Goal: Transaction & Acquisition: Download file/media

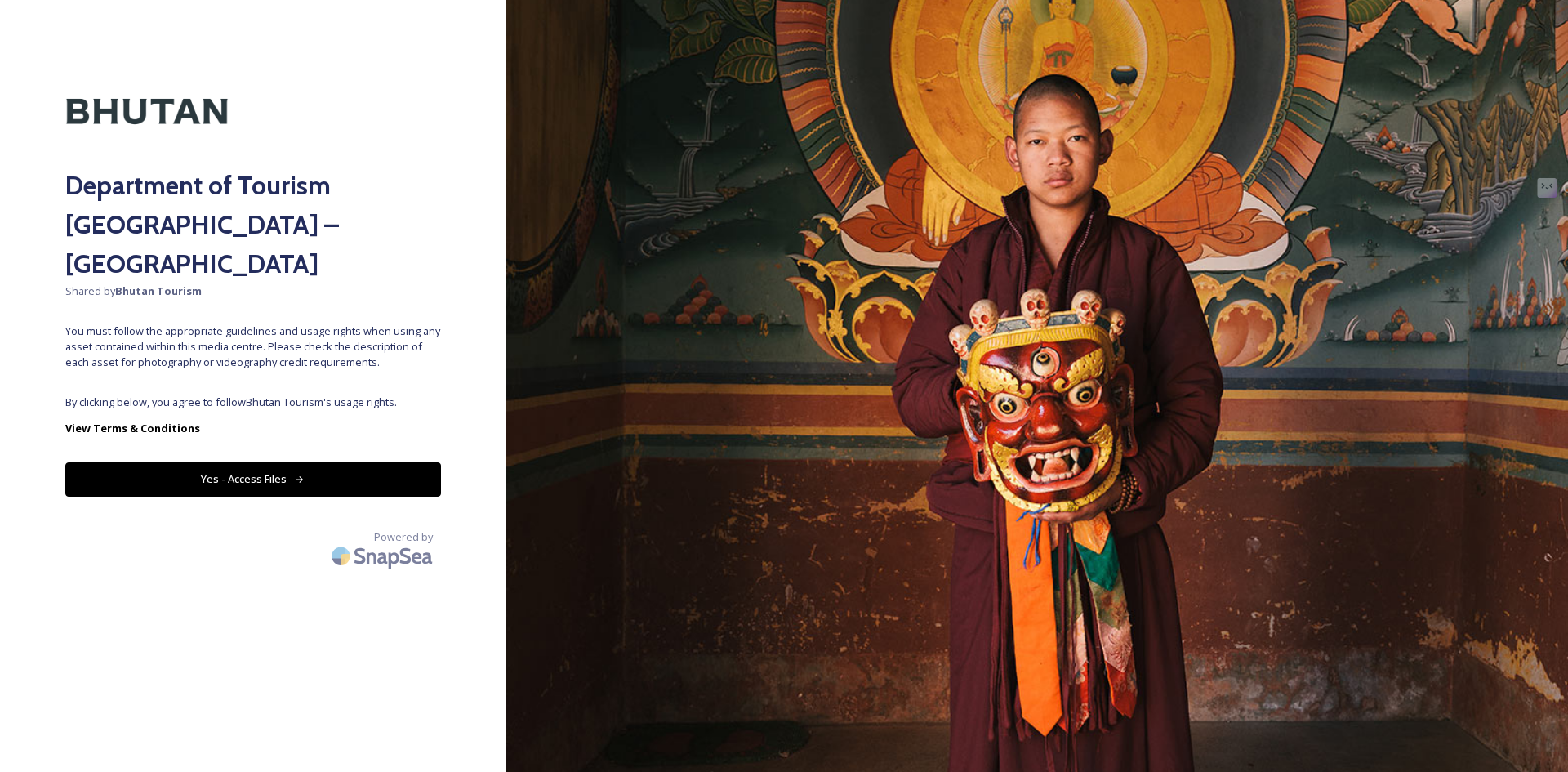
click at [301, 350] on div "Department of Tourism [GEOGRAPHIC_DATA] – Brand Centre Shared by Bhutan Tourism…" at bounding box center [253, 386] width 507 height 641
click at [292, 462] on button "Yes - Access Files" at bounding box center [253, 478] width 376 height 33
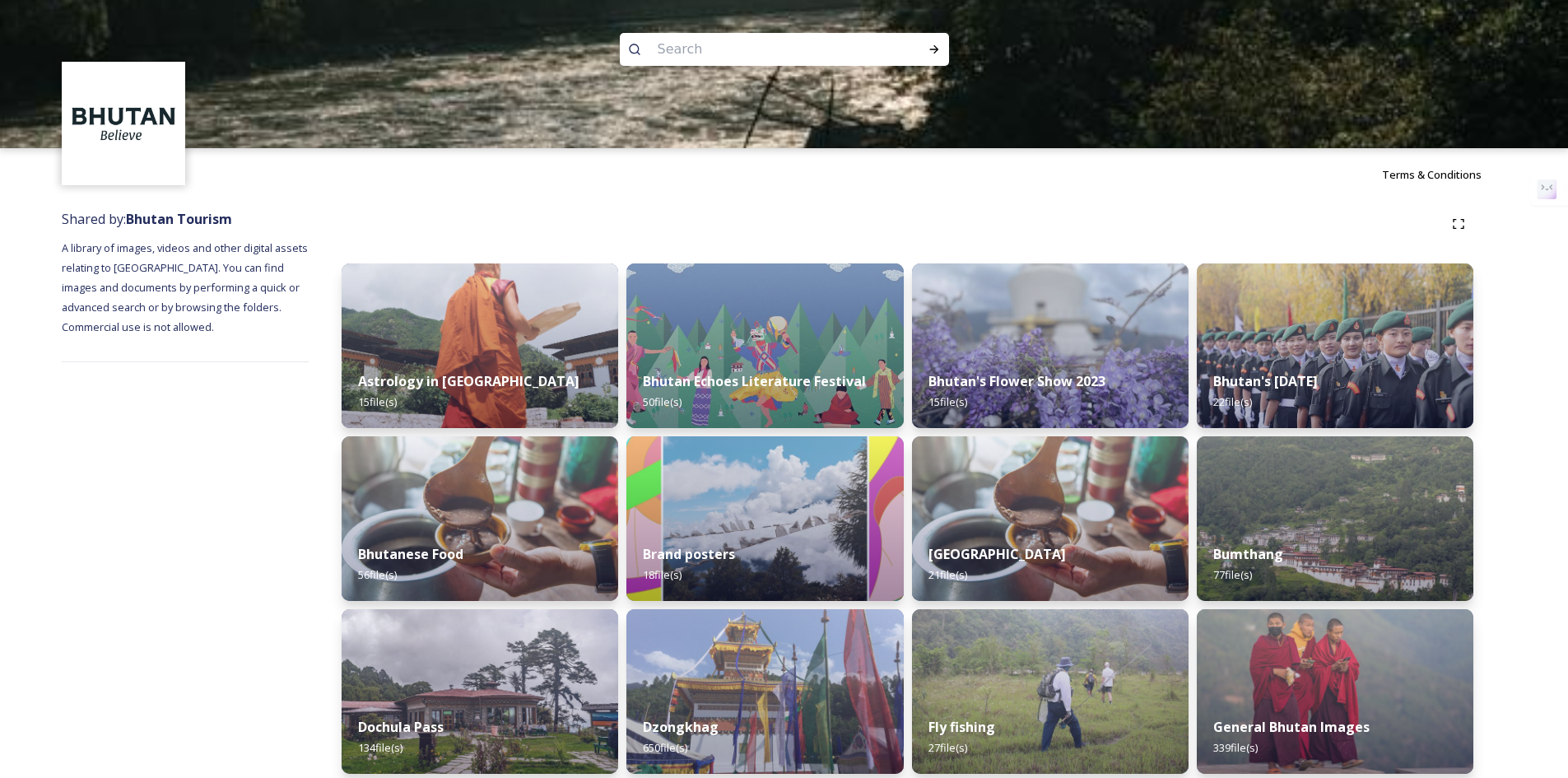
click at [745, 40] on input at bounding box center [762, 50] width 226 height 36
type input "youth"
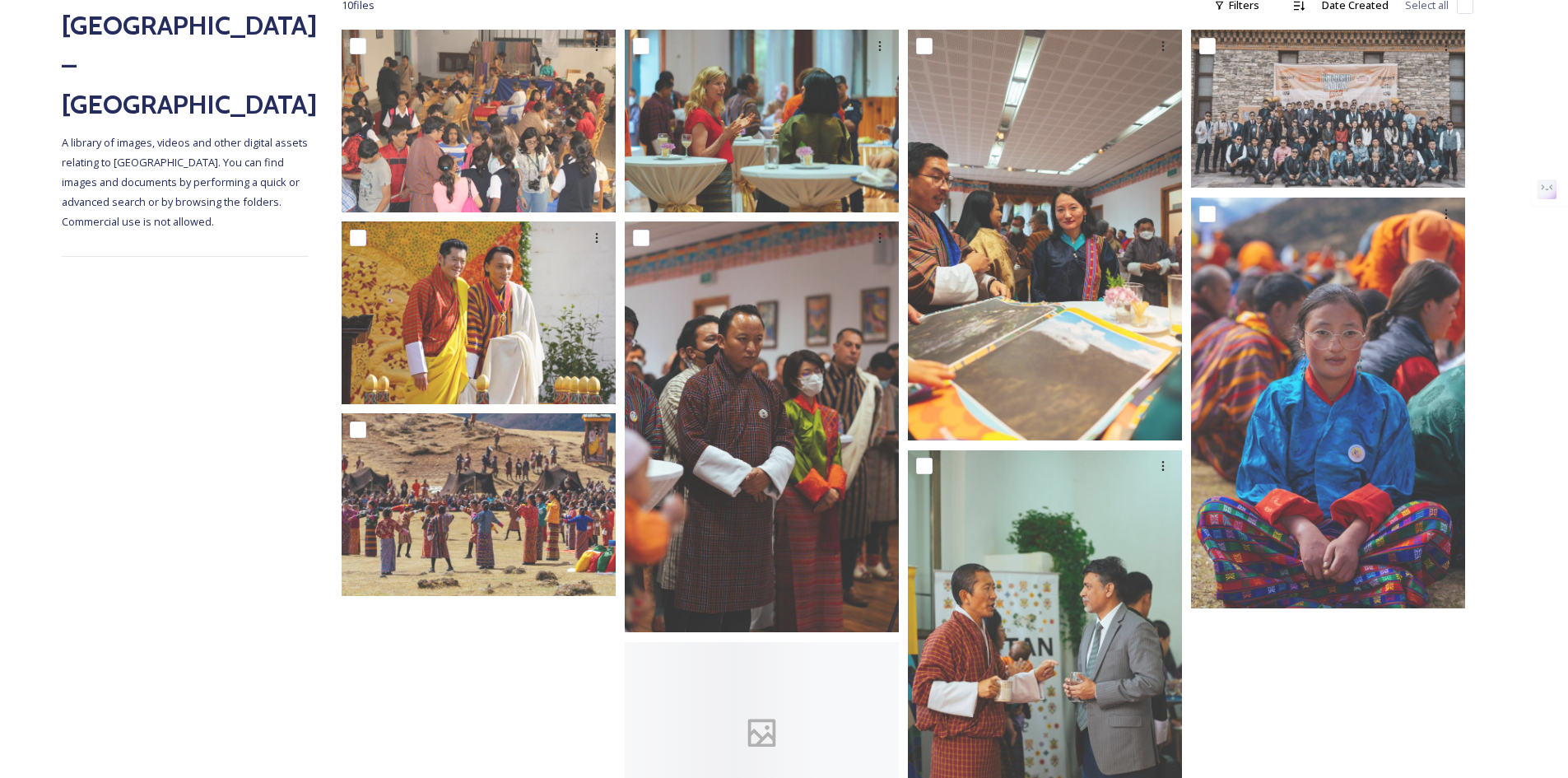
scroll to position [393, 0]
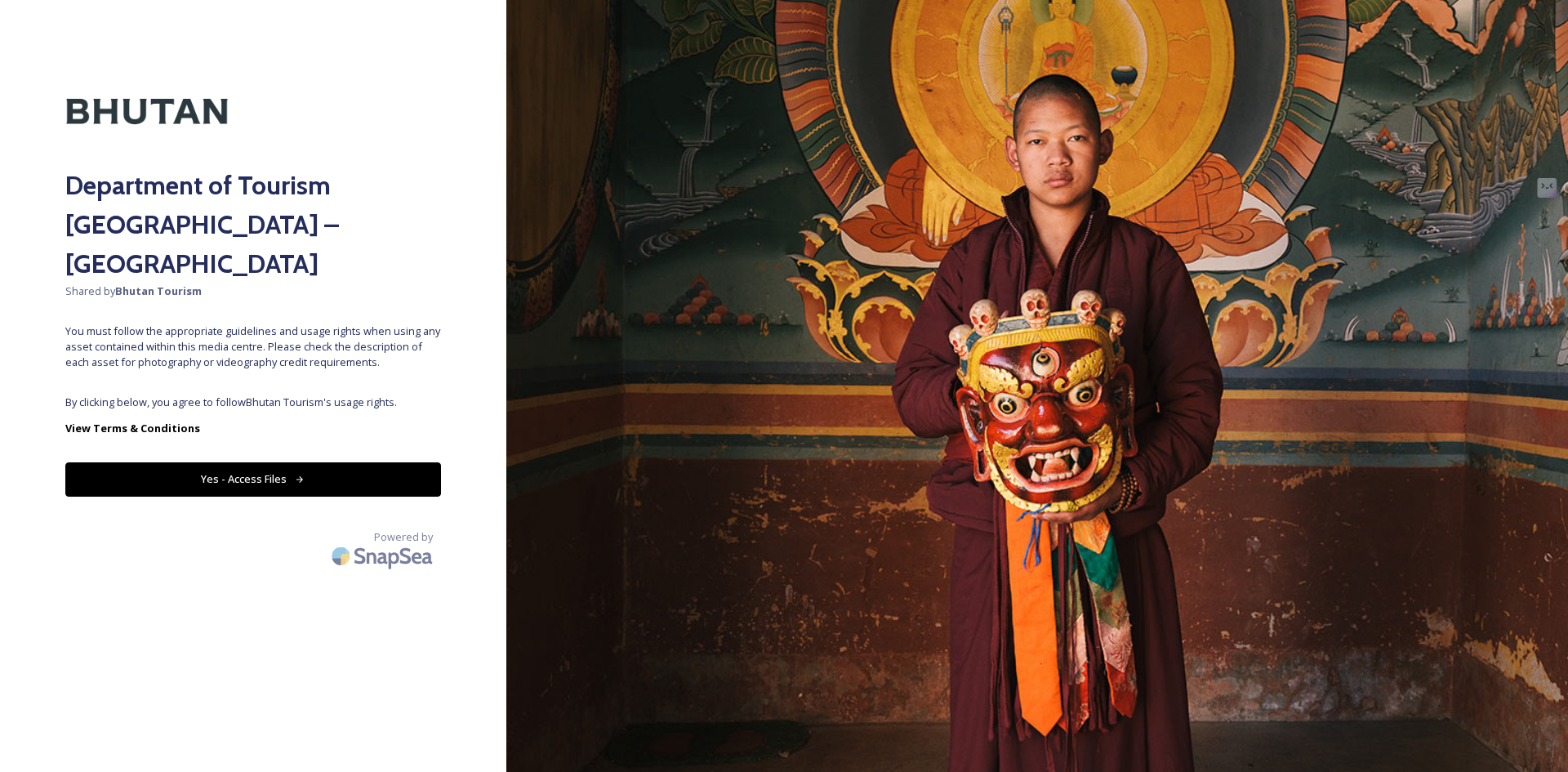
click at [255, 462] on button "Yes - Access Files" at bounding box center [253, 478] width 376 height 33
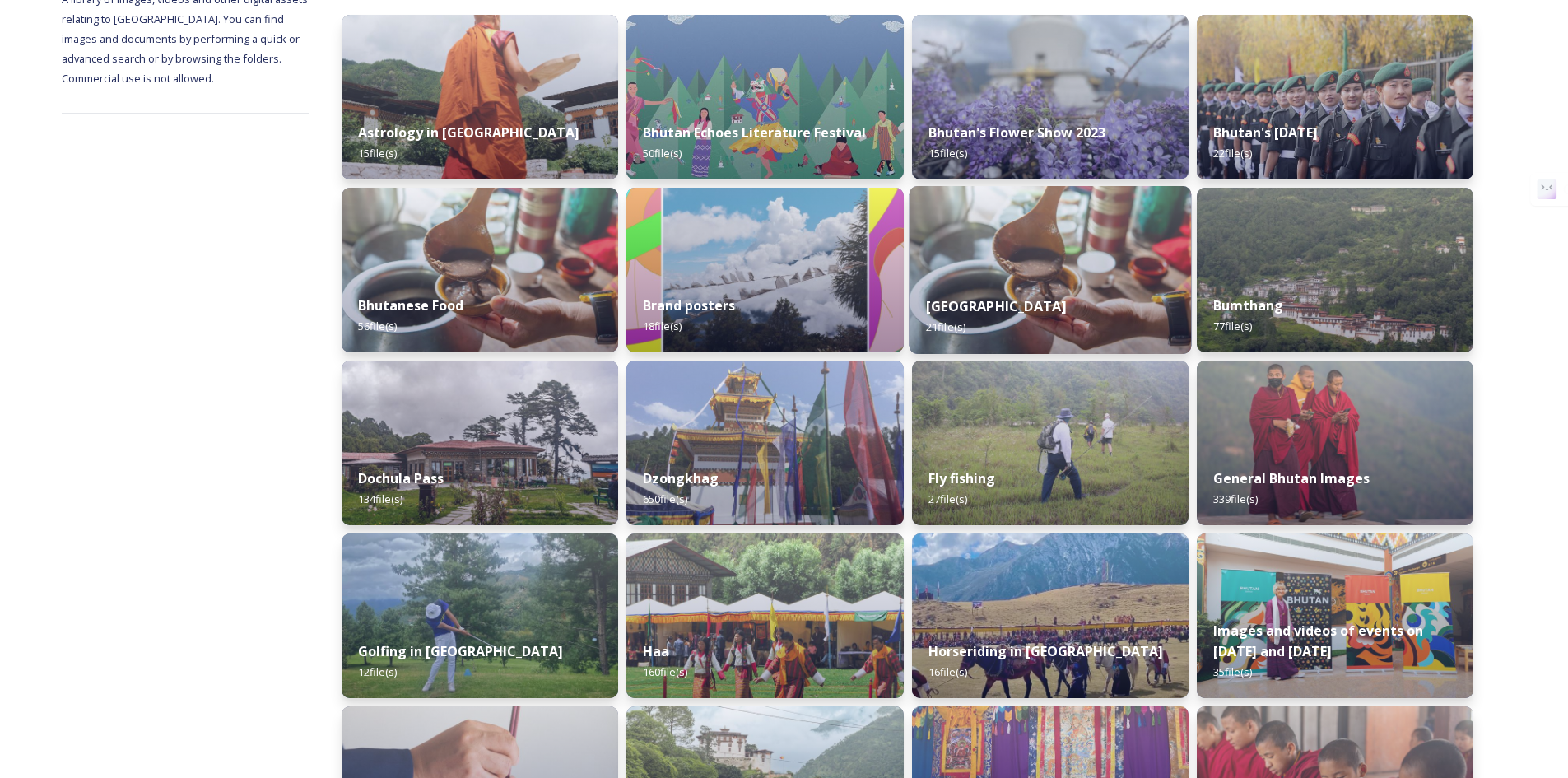
scroll to position [411, 0]
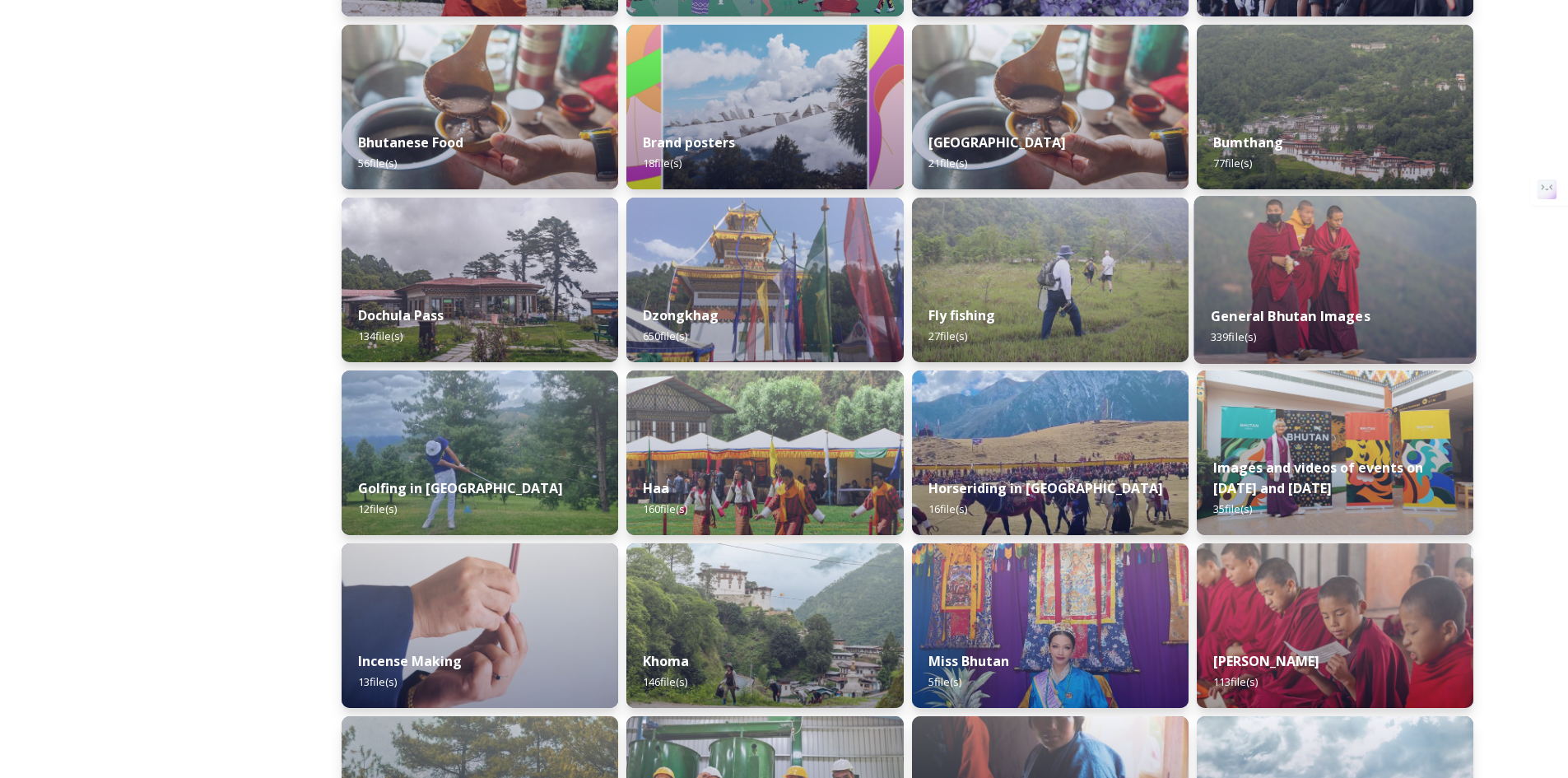
click at [1281, 251] on img at bounding box center [1334, 280] width 282 height 168
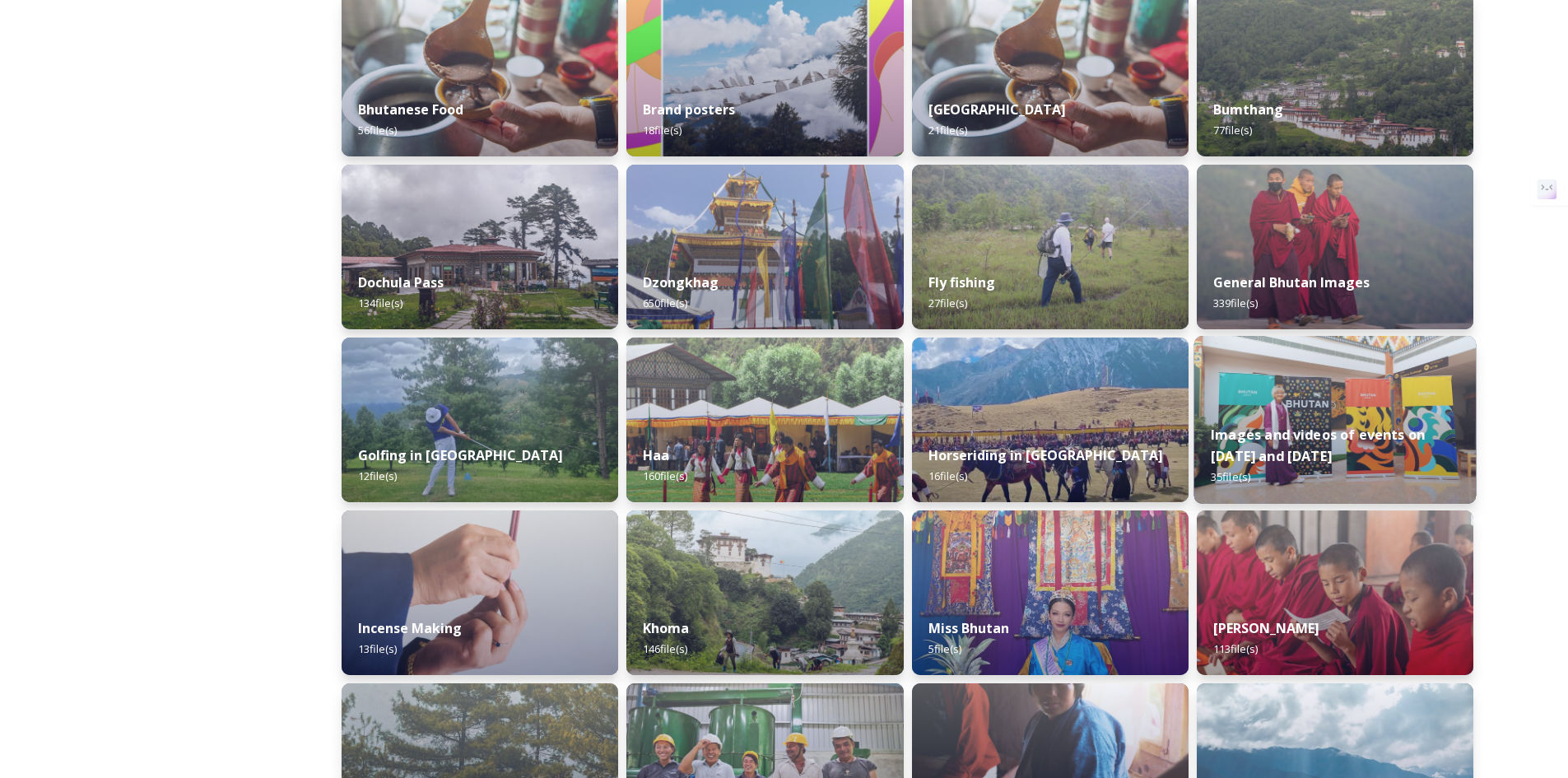
scroll to position [405, 0]
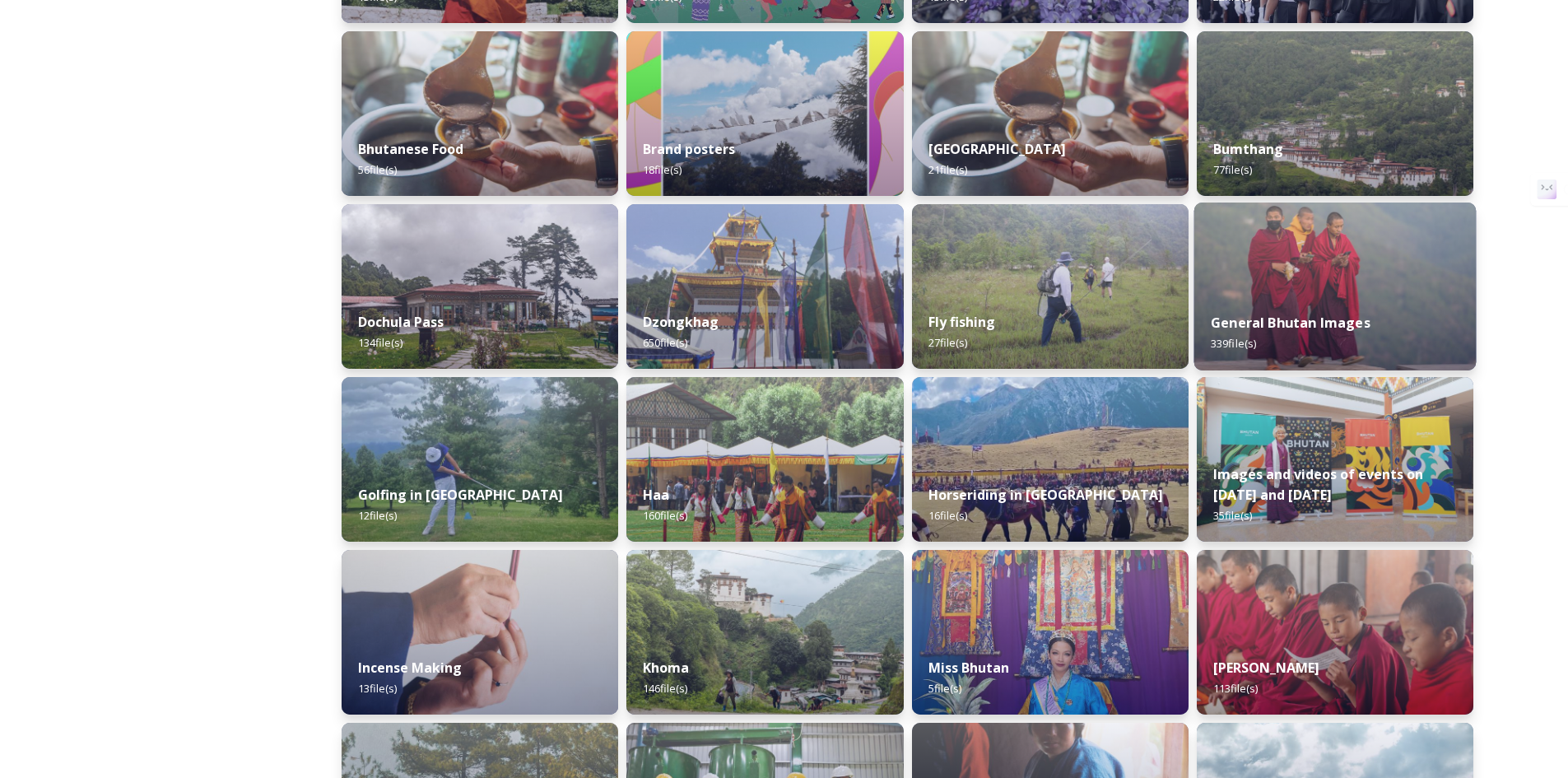
click at [1294, 305] on div "General Bhutan Images 339 file(s)" at bounding box center [1334, 333] width 282 height 75
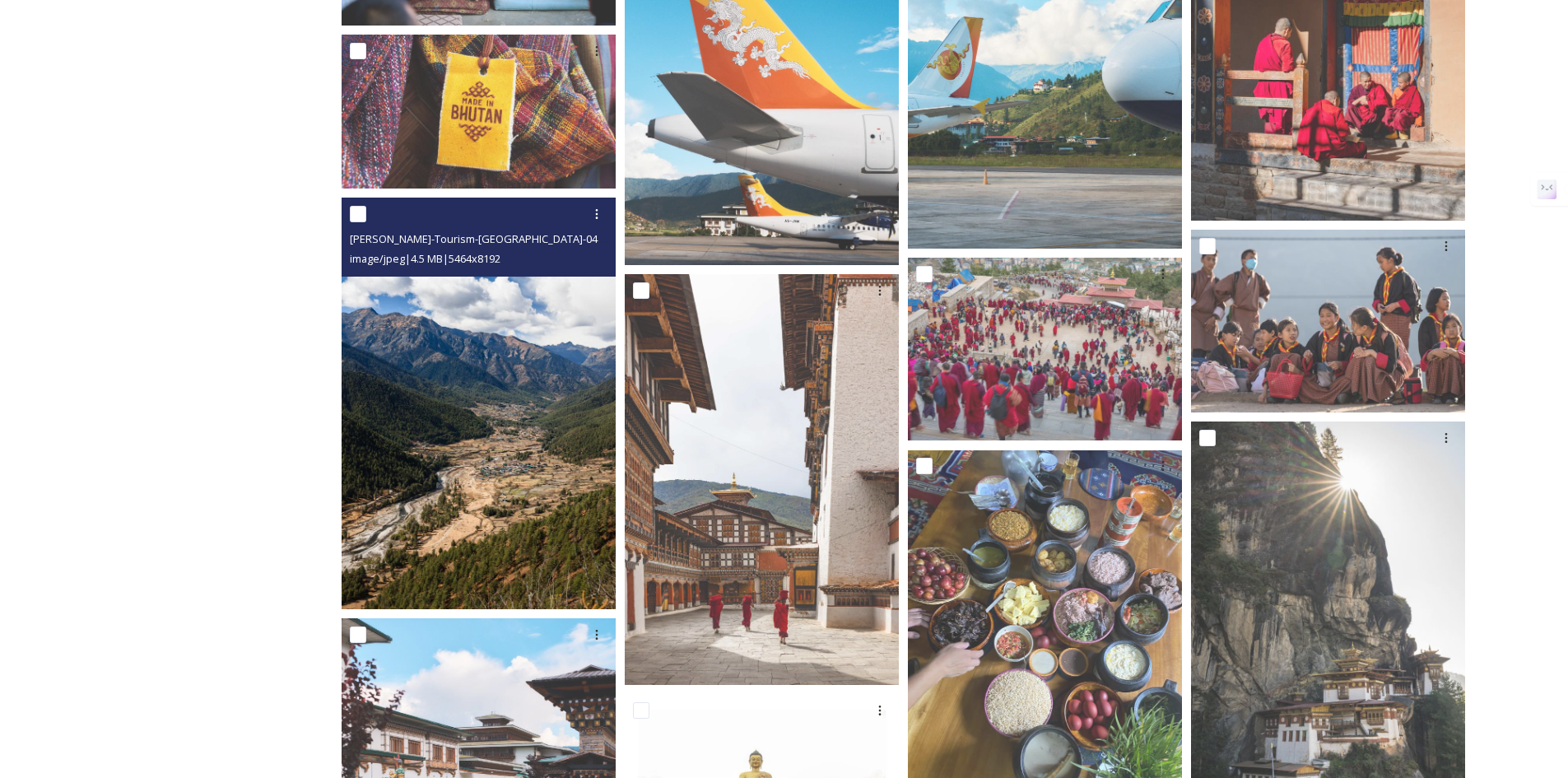
scroll to position [2469, 0]
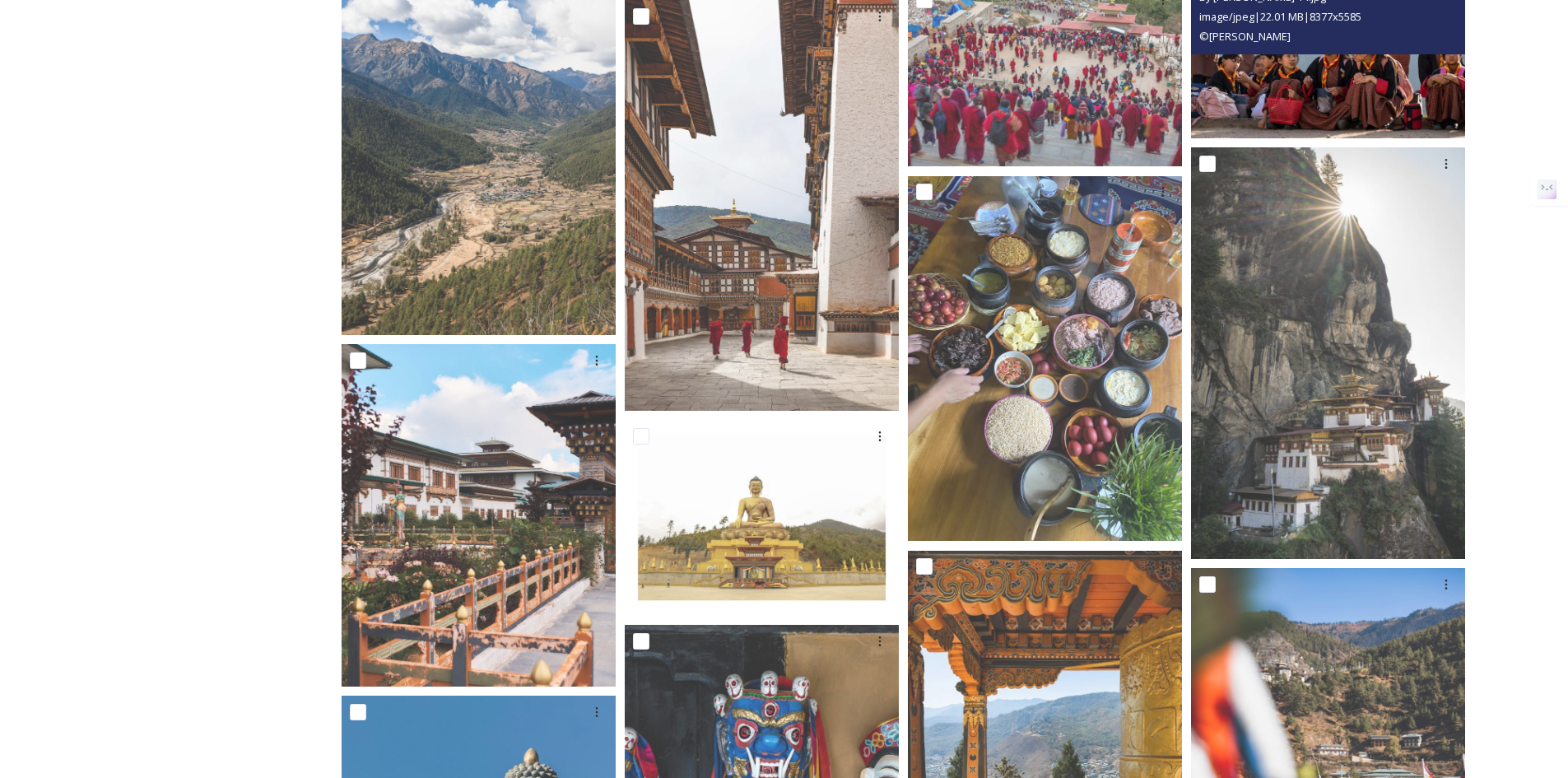
click at [1280, 84] on img at bounding box center [1328, 47] width 274 height 183
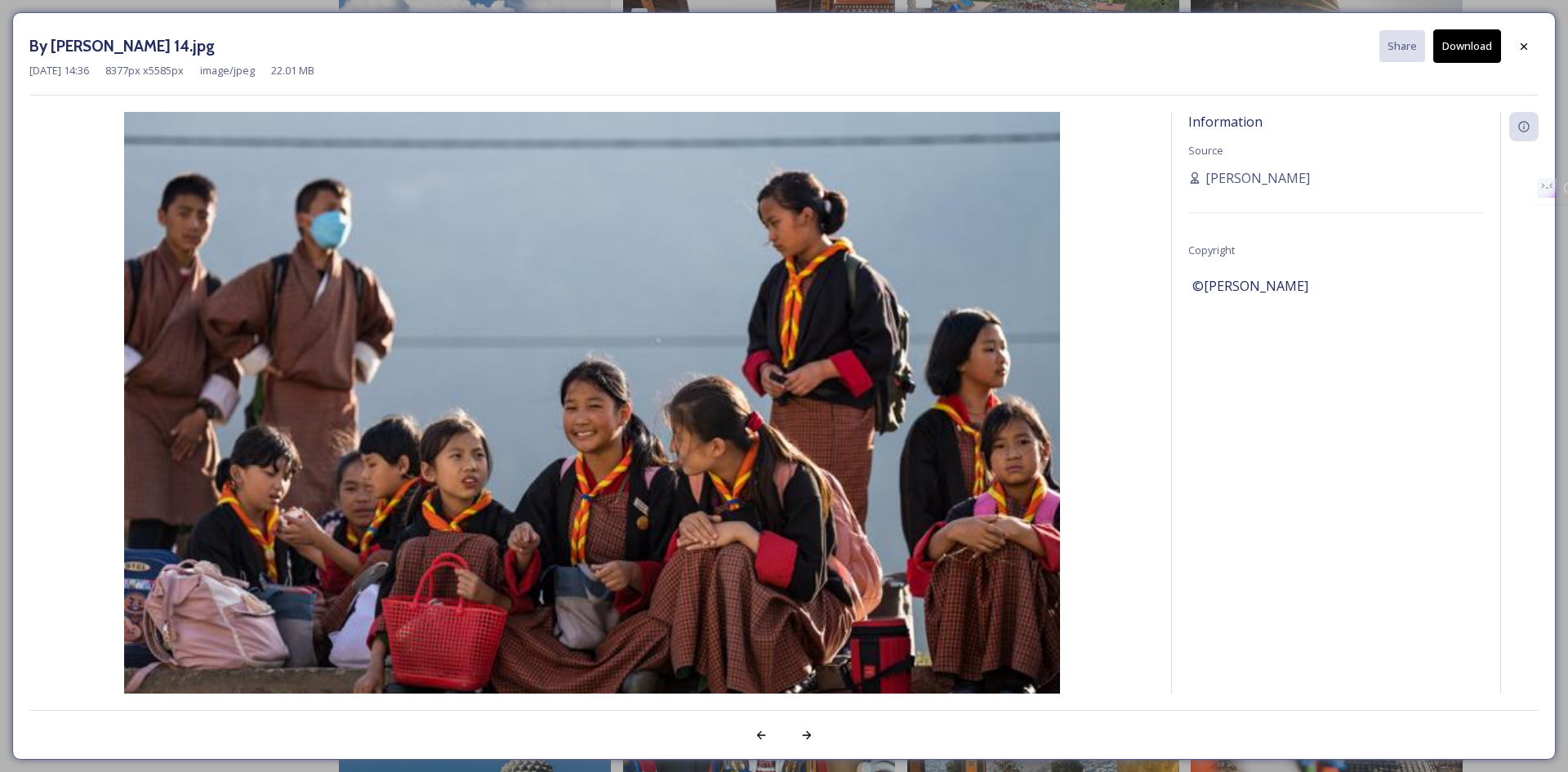
click at [1456, 45] on button "Download" at bounding box center [1468, 46] width 68 height 33
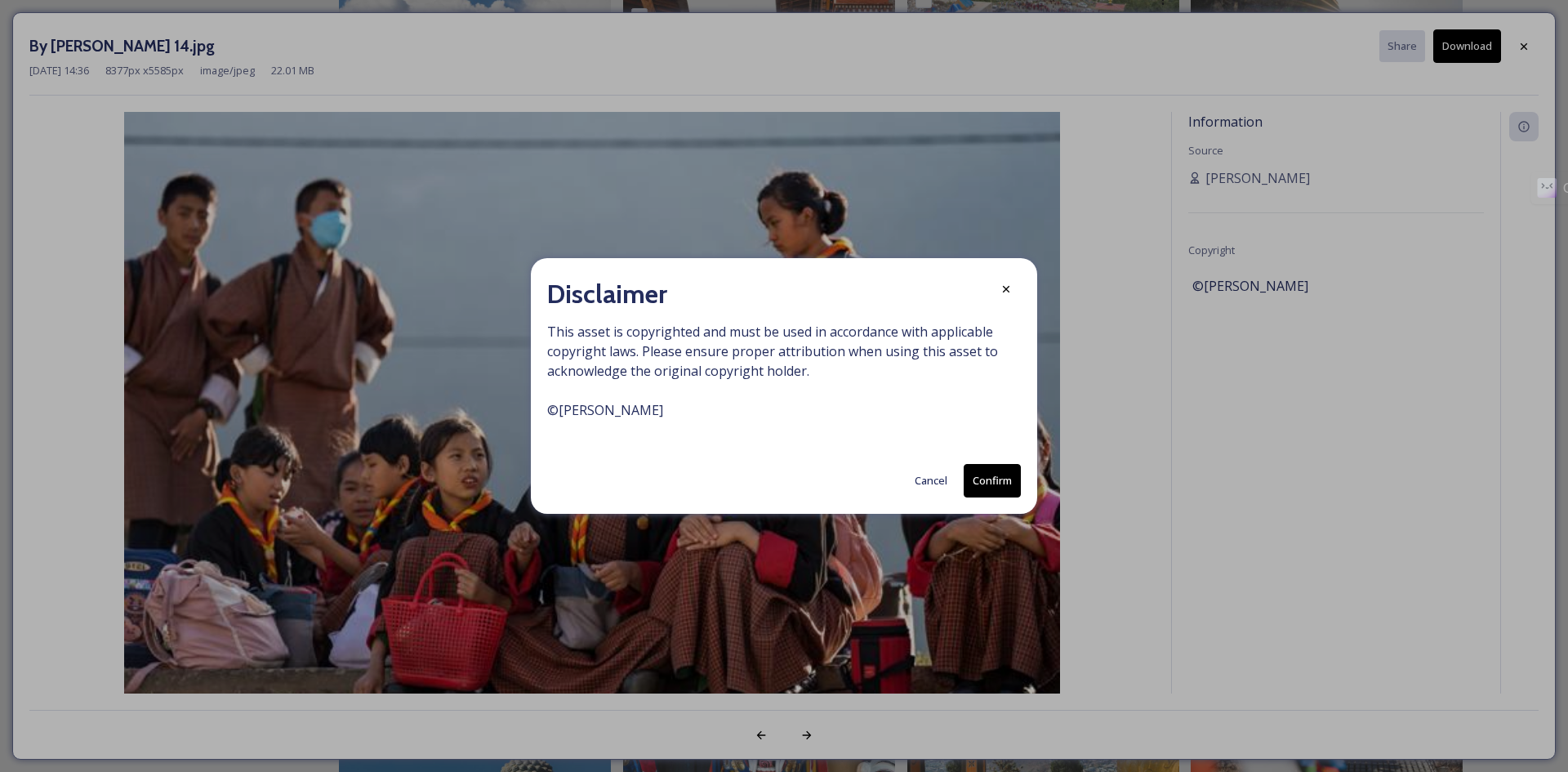
click at [989, 477] on button "Confirm" at bounding box center [993, 480] width 57 height 33
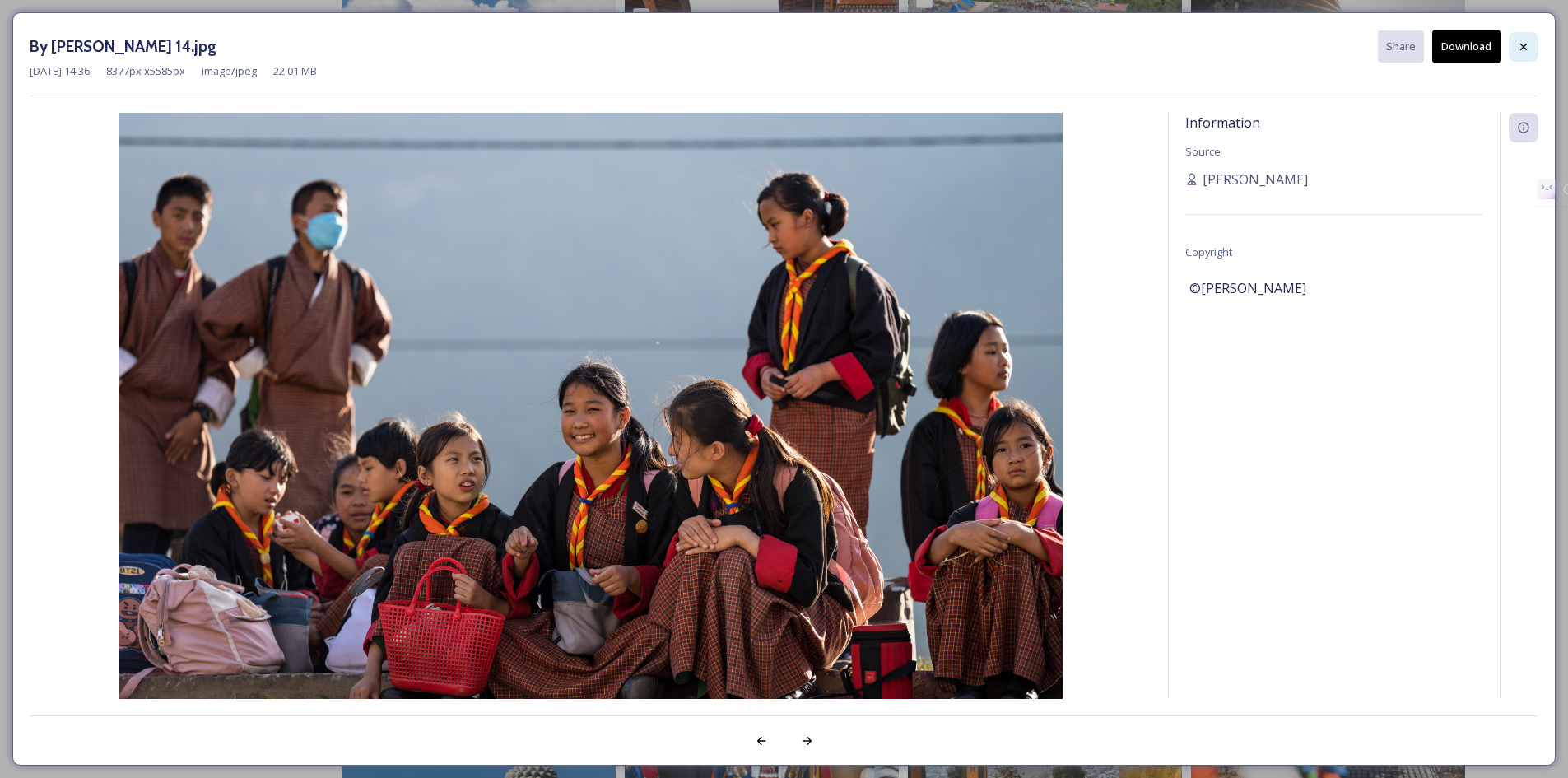
click at [1526, 51] on icon at bounding box center [1523, 47] width 14 height 14
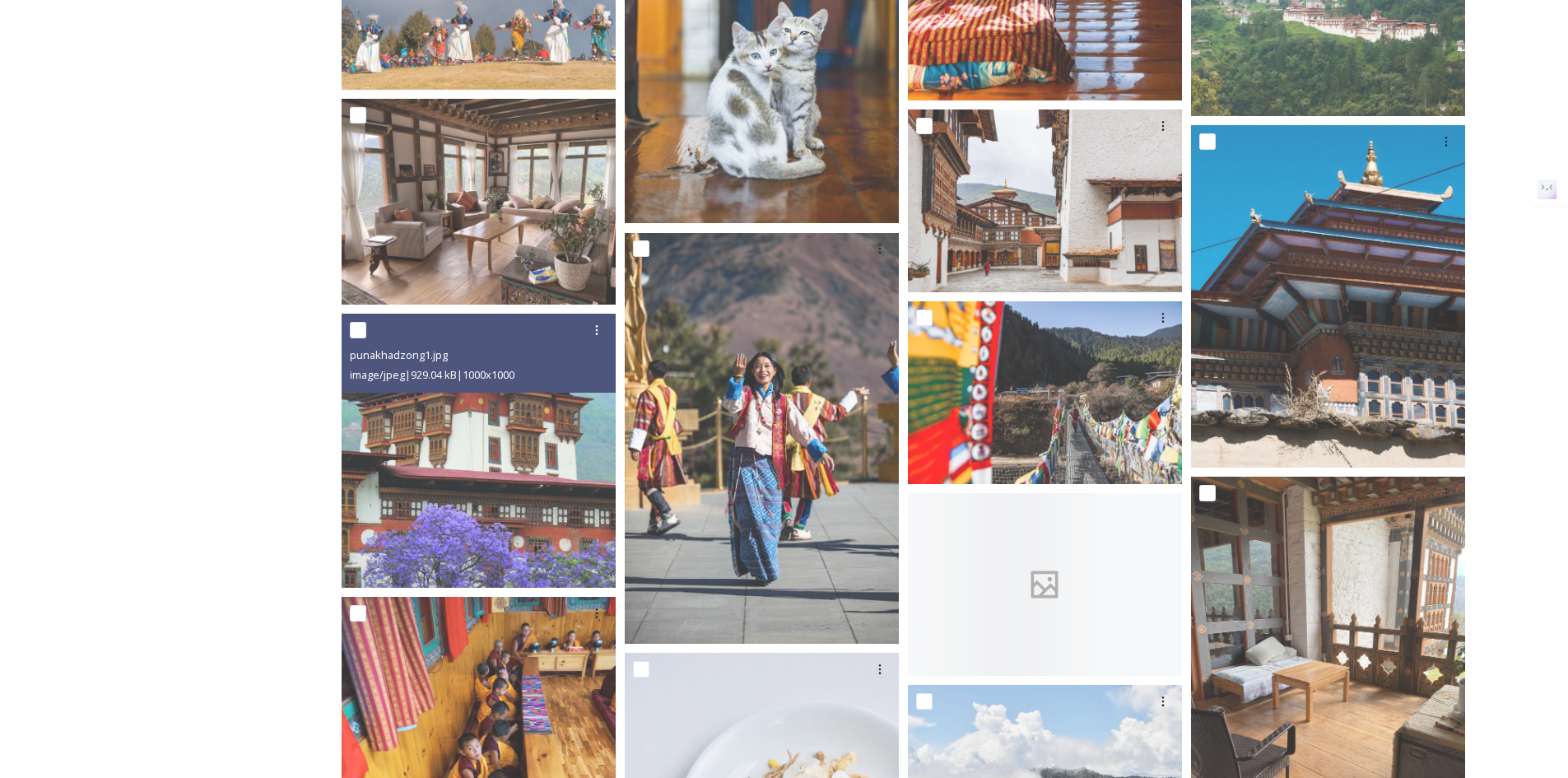
scroll to position [17692, 0]
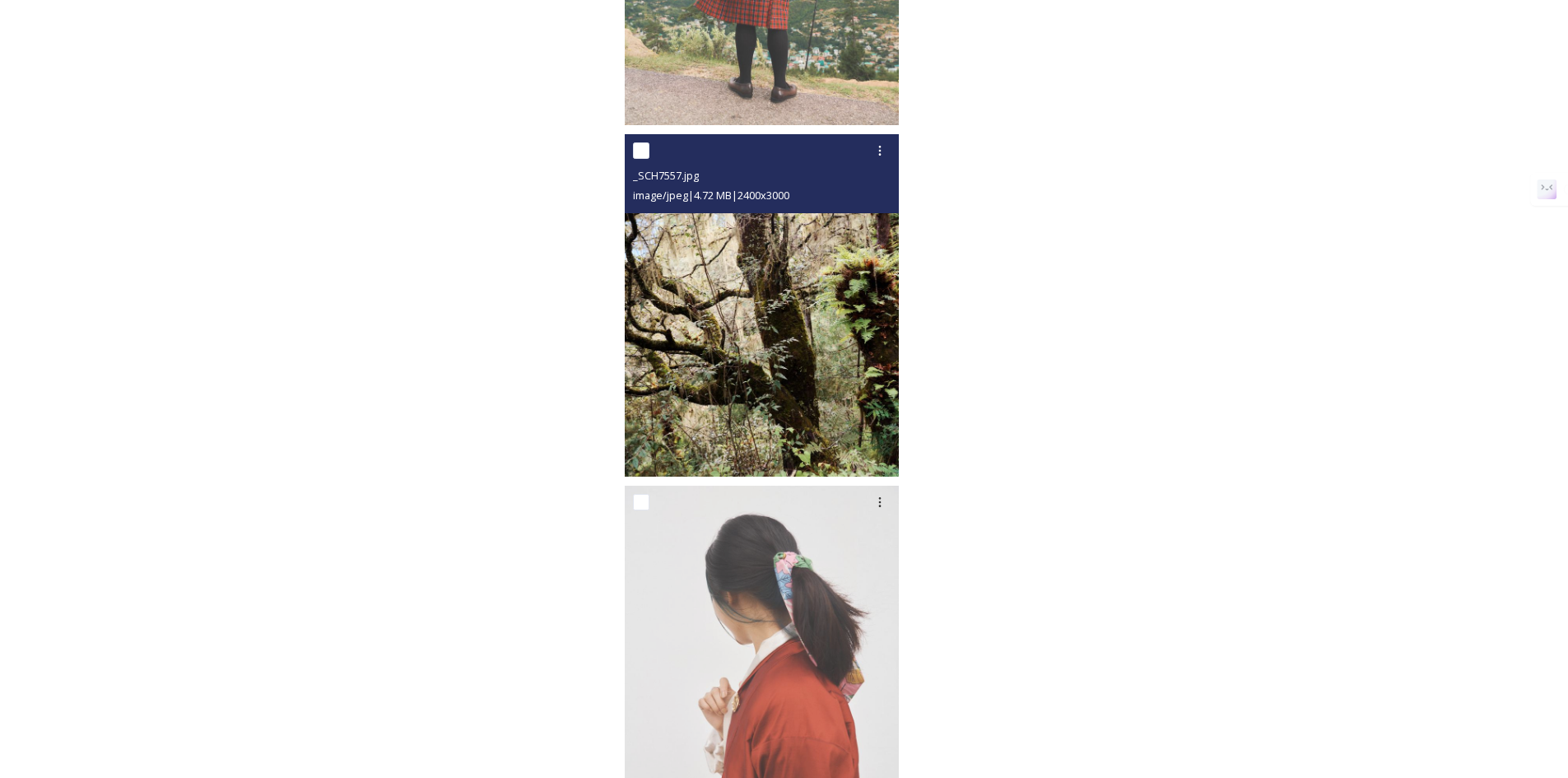
scroll to position [26193, 0]
